Goal: Information Seeking & Learning: Learn about a topic

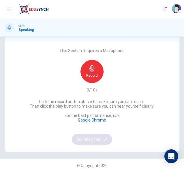
scroll to position [39, 0]
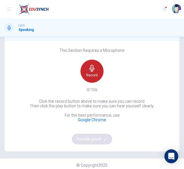
click at [84, 71] on div "Record" at bounding box center [92, 70] width 23 height 23
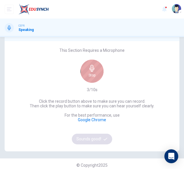
click at [84, 71] on div "Stop" at bounding box center [92, 70] width 23 height 23
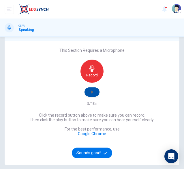
click at [87, 95] on button "button" at bounding box center [92, 91] width 15 height 9
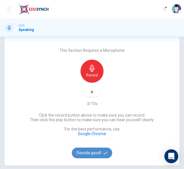
click at [95, 157] on button "Sounds good!" at bounding box center [92, 152] width 40 height 11
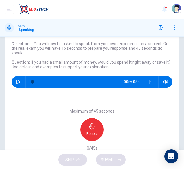
scroll to position [34, 0]
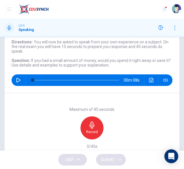
click at [86, 128] on div "Record" at bounding box center [92, 127] width 23 height 23
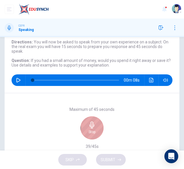
click at [86, 126] on div "Stop" at bounding box center [92, 127] width 23 height 23
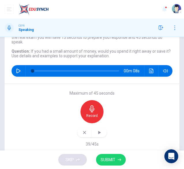
scroll to position [44, 0]
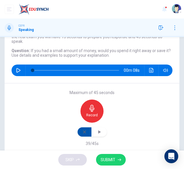
click at [83, 132] on icon "button" at bounding box center [84, 131] width 5 height 5
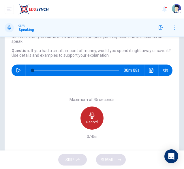
click at [90, 117] on icon "button" at bounding box center [91, 114] width 5 height 7
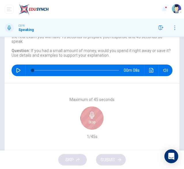
click at [90, 117] on icon "button" at bounding box center [91, 114] width 5 height 7
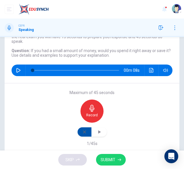
click at [83, 134] on button "button" at bounding box center [85, 131] width 14 height 9
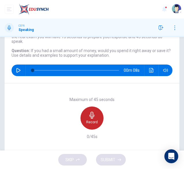
click at [87, 119] on h6 "Record" at bounding box center [92, 121] width 12 height 5
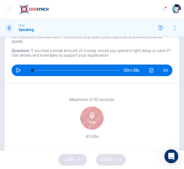
click at [89, 119] on h6 "Stop" at bounding box center [92, 121] width 7 height 5
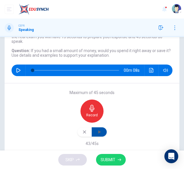
click at [99, 131] on icon "button" at bounding box center [99, 131] width 3 height 3
drag, startPoint x: 112, startPoint y: 56, endPoint x: 73, endPoint y: 57, distance: 39.0
click at [73, 57] on div "Question Type : Independent 1 Directions : You will now be asked to speak from …" at bounding box center [92, 47] width 161 height 55
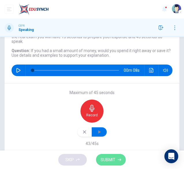
click at [112, 162] on span "SUBMIT" at bounding box center [108, 159] width 15 height 7
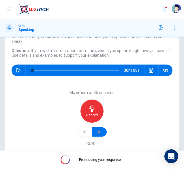
scroll to position [33, 0]
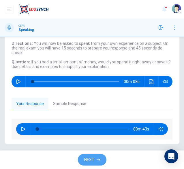
click at [90, 156] on span "NEXT" at bounding box center [89, 159] width 10 height 7
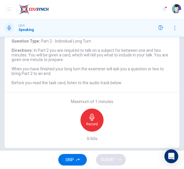
scroll to position [25, 0]
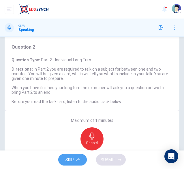
click at [73, 157] on span "SKIP" at bounding box center [70, 159] width 8 height 7
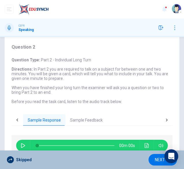
scroll to position [1, 0]
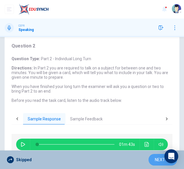
click at [152, 156] on button "NEXT" at bounding box center [163, 160] width 29 height 12
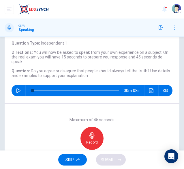
scroll to position [26, 0]
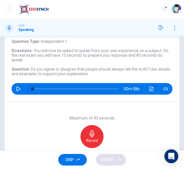
drag, startPoint x: 88, startPoint y: 74, endPoint x: 53, endPoint y: 72, distance: 34.7
click at [53, 72] on h6 "Question : Do you agree or disagree that people should always tell the truth? U…" at bounding box center [92, 71] width 161 height 9
click at [90, 142] on h6 "Record" at bounding box center [92, 140] width 12 height 5
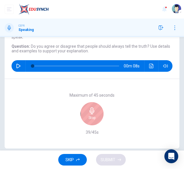
scroll to position [53, 0]
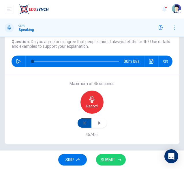
click at [87, 121] on button "button" at bounding box center [85, 122] width 14 height 9
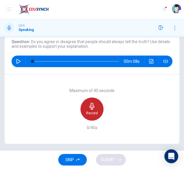
click at [85, 108] on div "Record" at bounding box center [92, 108] width 23 height 23
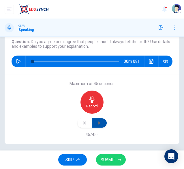
click at [100, 123] on icon "button" at bounding box center [99, 123] width 6 height 6
click at [83, 119] on button "button" at bounding box center [85, 122] width 14 height 9
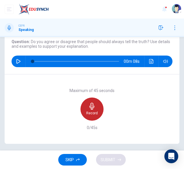
click at [85, 106] on div "Record" at bounding box center [92, 108] width 23 height 23
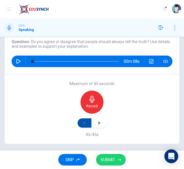
click at [84, 121] on icon "button" at bounding box center [84, 122] width 5 height 5
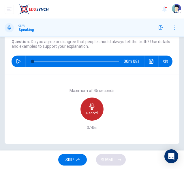
click at [91, 107] on icon "button" at bounding box center [91, 105] width 5 height 7
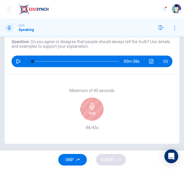
click at [91, 107] on div "Stop" at bounding box center [92, 108] width 23 height 23
click at [91, 107] on icon "button" at bounding box center [91, 105] width 5 height 7
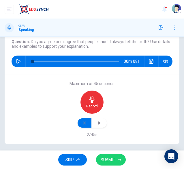
click at [83, 125] on button "button" at bounding box center [85, 122] width 14 height 9
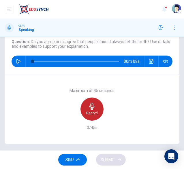
click at [92, 104] on icon "button" at bounding box center [92, 105] width 7 height 7
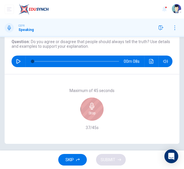
click at [92, 104] on icon "button" at bounding box center [92, 105] width 7 height 7
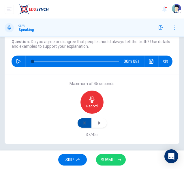
click at [79, 121] on button "button" at bounding box center [85, 122] width 14 height 9
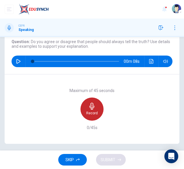
click at [88, 113] on h6 "Record" at bounding box center [92, 113] width 12 height 5
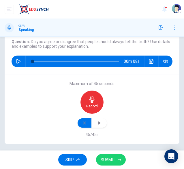
click at [85, 119] on button "button" at bounding box center [85, 122] width 14 height 9
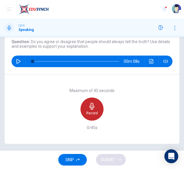
click at [93, 107] on icon "button" at bounding box center [92, 105] width 7 height 7
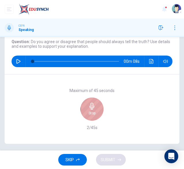
click at [93, 107] on icon "button" at bounding box center [92, 105] width 7 height 7
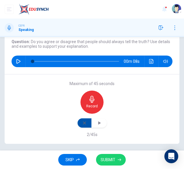
click at [80, 120] on button "button" at bounding box center [85, 122] width 14 height 9
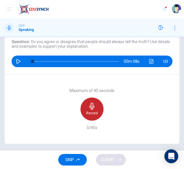
click at [89, 111] on h6 "Record" at bounding box center [92, 113] width 12 height 5
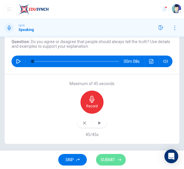
click at [115, 157] on span "SUBMIT" at bounding box center [108, 159] width 15 height 7
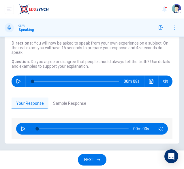
scroll to position [33, 0]
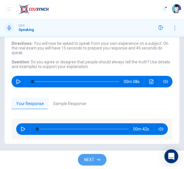
click at [88, 159] on span "NEXT" at bounding box center [89, 159] width 10 height 7
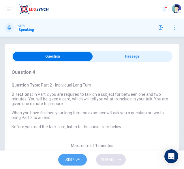
click at [81, 155] on button "SKIP" at bounding box center [72, 160] width 29 height 12
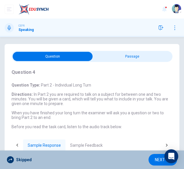
click at [158, 157] on span "NEXT" at bounding box center [160, 159] width 10 height 7
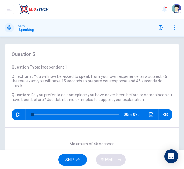
drag, startPoint x: 31, startPoint y: 93, endPoint x: 70, endPoint y: 94, distance: 38.7
click at [70, 94] on span "Do you prefer to go someplace you have never been before or someplace you have …" at bounding box center [92, 96] width 160 height 9
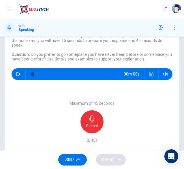
scroll to position [41, 0]
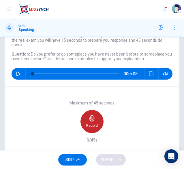
click at [91, 117] on icon "button" at bounding box center [91, 118] width 5 height 7
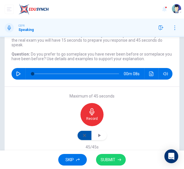
click at [82, 137] on button "button" at bounding box center [85, 134] width 14 height 9
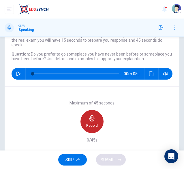
click at [91, 118] on icon "button" at bounding box center [91, 118] width 5 height 7
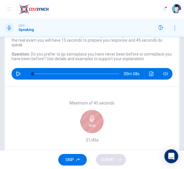
click at [91, 118] on icon "button" at bounding box center [91, 118] width 5 height 7
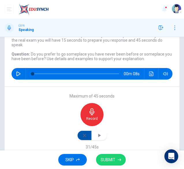
click at [78, 137] on button "button" at bounding box center [85, 134] width 14 height 9
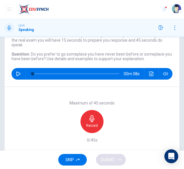
click at [93, 116] on icon "button" at bounding box center [92, 118] width 7 height 7
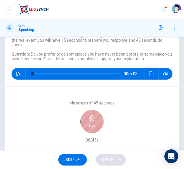
click at [91, 124] on h6 "Stop" at bounding box center [92, 125] width 7 height 5
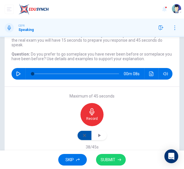
click at [84, 134] on icon "button" at bounding box center [84, 135] width 5 height 5
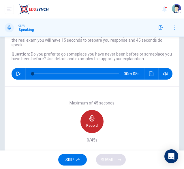
click at [90, 126] on h6 "Record" at bounding box center [92, 125] width 12 height 5
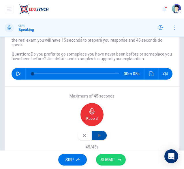
click at [96, 134] on icon "button" at bounding box center [99, 135] width 6 height 6
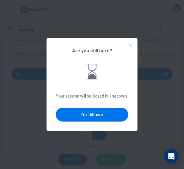
scroll to position [0, 0]
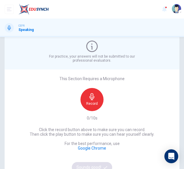
scroll to position [11, 0]
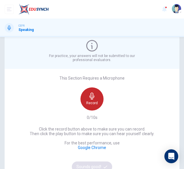
click at [95, 94] on div "Record" at bounding box center [92, 98] width 23 height 23
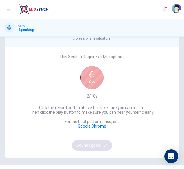
scroll to position [33, 0]
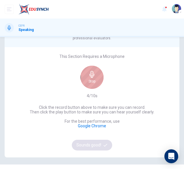
click at [91, 80] on h6 "Stop" at bounding box center [92, 81] width 7 height 5
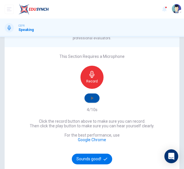
click at [88, 94] on button "button" at bounding box center [92, 97] width 15 height 9
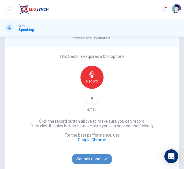
click at [88, 155] on button "Sounds good!" at bounding box center [92, 158] width 40 height 11
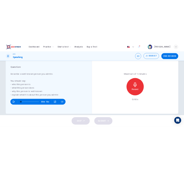
scroll to position [107, 0]
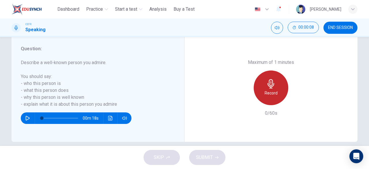
click at [184, 89] on div "Record" at bounding box center [271, 87] width 35 height 35
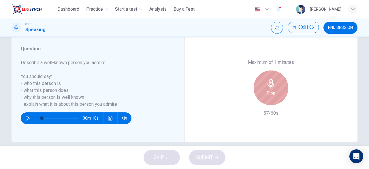
click at [184, 89] on div "Stop" at bounding box center [271, 87] width 35 height 35
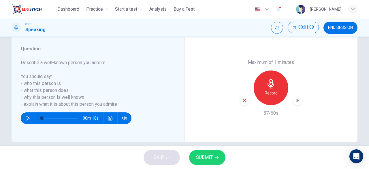
click at [184, 154] on span "SUBMIT" at bounding box center [204, 157] width 17 height 8
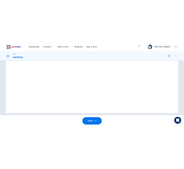
scroll to position [42, 0]
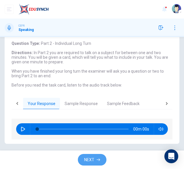
click at [86, 154] on button "NEXT" at bounding box center [92, 160] width 29 height 12
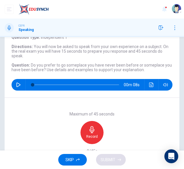
scroll to position [32, 0]
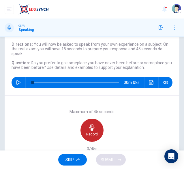
click at [91, 127] on icon "button" at bounding box center [92, 127] width 7 height 7
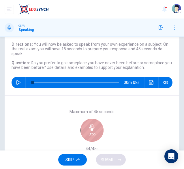
click at [91, 127] on icon "button" at bounding box center [92, 127] width 7 height 7
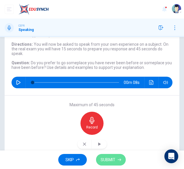
click at [102, 159] on span "SUBMIT" at bounding box center [108, 159] width 15 height 7
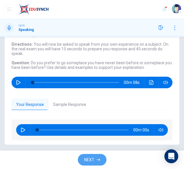
click at [102, 159] on button "NEXT" at bounding box center [92, 160] width 29 height 12
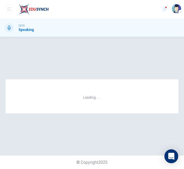
scroll to position [0, 0]
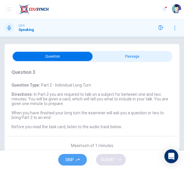
click at [66, 156] on span "SKIP" at bounding box center [70, 159] width 8 height 7
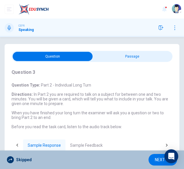
scroll to position [1, 0]
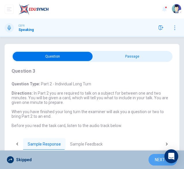
click at [155, 158] on span "NEXT" at bounding box center [160, 159] width 10 height 7
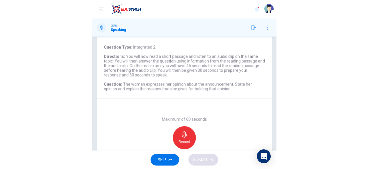
scroll to position [71, 0]
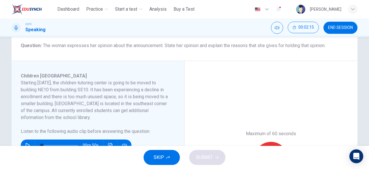
click at [184, 68] on div "Maximum of 60 seconds Record 0/60s" at bounding box center [271, 159] width 173 height 196
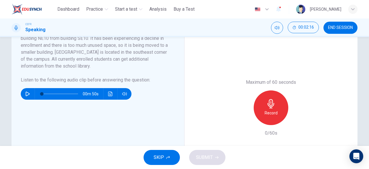
scroll to position [98, 0]
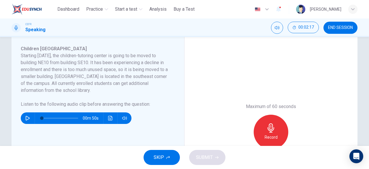
click at [25, 116] on icon "button" at bounding box center [27, 118] width 5 height 5
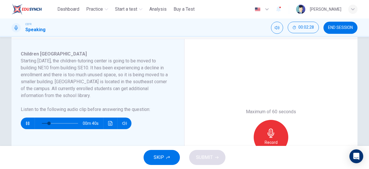
scroll to position [95, 0]
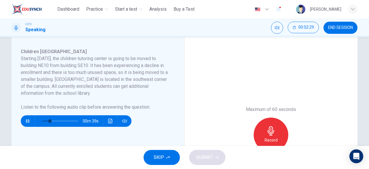
click at [25, 119] on icon "button" at bounding box center [27, 121] width 5 height 5
click at [152, 154] on button "SKIP" at bounding box center [162, 157] width 36 height 15
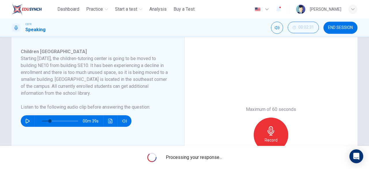
type input "**"
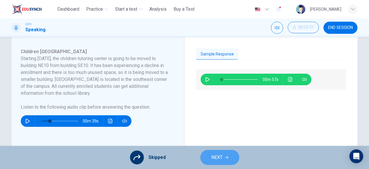
click at [184, 156] on span "NEXT" at bounding box center [217, 157] width 11 height 8
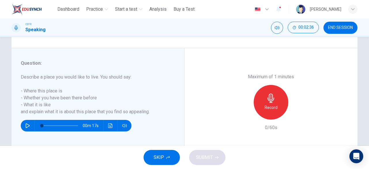
scroll to position [93, 0]
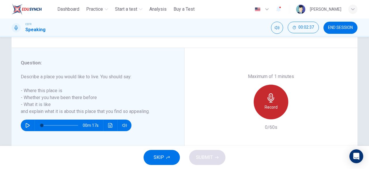
click at [184, 110] on h6 "Record" at bounding box center [271, 107] width 13 height 7
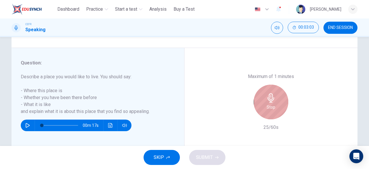
click at [184, 110] on h6 "Stop" at bounding box center [271, 107] width 9 height 7
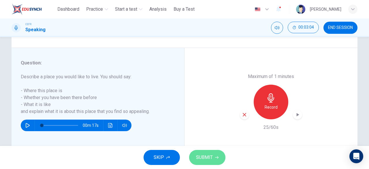
click at [184, 157] on span "SUBMIT" at bounding box center [204, 157] width 17 height 8
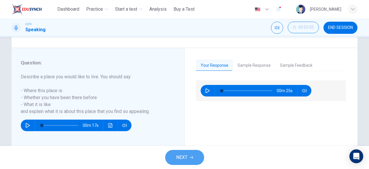
click at [184, 152] on button "NEXT" at bounding box center [184, 157] width 39 height 15
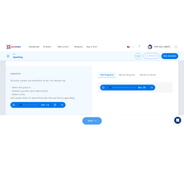
scroll to position [0, 0]
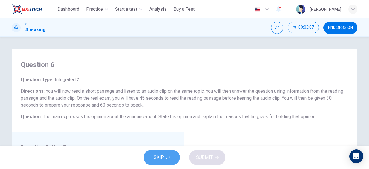
click at [164, 154] on button "SKIP" at bounding box center [162, 157] width 36 height 15
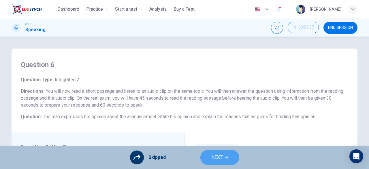
click at [184, 158] on icon "button" at bounding box center [226, 157] width 3 height 3
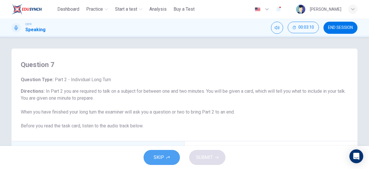
click at [163, 154] on span "SKIP" at bounding box center [159, 157] width 10 height 8
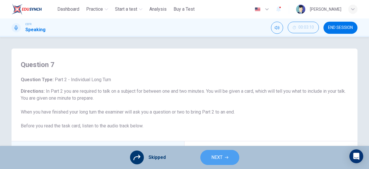
click at [184, 156] on span "NEXT" at bounding box center [217, 157] width 11 height 8
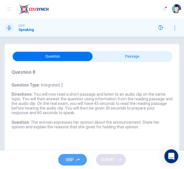
click at [73, 157] on span "SKIP" at bounding box center [70, 159] width 8 height 7
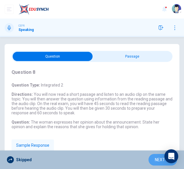
click at [154, 158] on button "NEXT" at bounding box center [163, 160] width 29 height 12
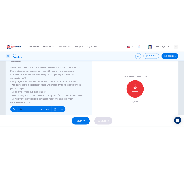
scroll to position [84, 0]
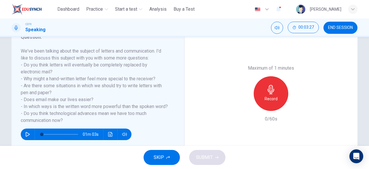
drag, startPoint x: 23, startPoint y: 63, endPoint x: 38, endPoint y: 72, distance: 16.8
click at [38, 72] on h6 "We've been talking about the subject of letters and communication. I'd like to …" at bounding box center [94, 86] width 147 height 76
drag, startPoint x: 23, startPoint y: 64, endPoint x: 33, endPoint y: 70, distance: 11.4
click at [33, 70] on h6 "We've been talking about the subject of letters and communication. I'd like to …" at bounding box center [94, 86] width 147 height 76
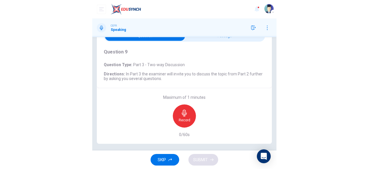
scroll to position [0, 0]
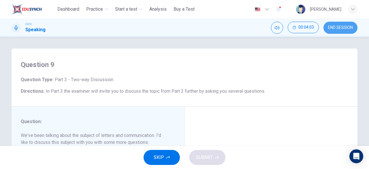
click at [184, 26] on span "END SESSION" at bounding box center [340, 27] width 25 height 5
